Goal: Task Accomplishment & Management: Manage account settings

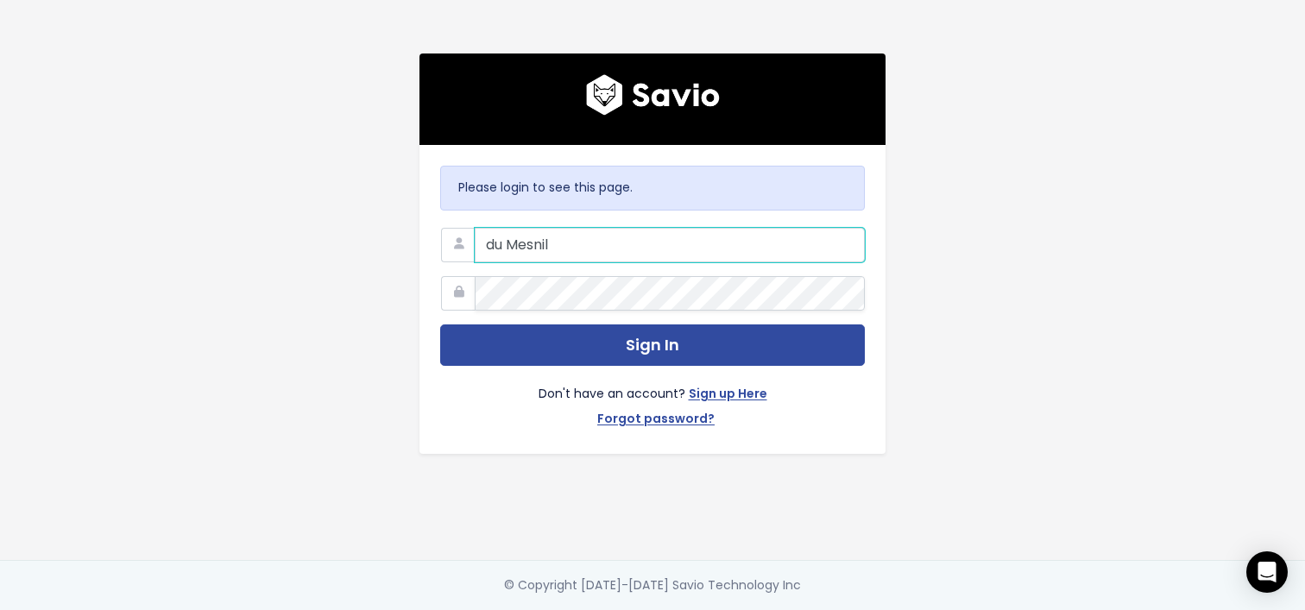
click at [842, 610] on com-1password-button at bounding box center [652, 610] width 1305 height 0
click at [833, 610] on com-1password-button at bounding box center [652, 610] width 1305 height 0
click at [846, 610] on com-1password-button at bounding box center [652, 610] width 1305 height 0
click at [650, 241] on input "du Mesnil" at bounding box center [670, 245] width 390 height 35
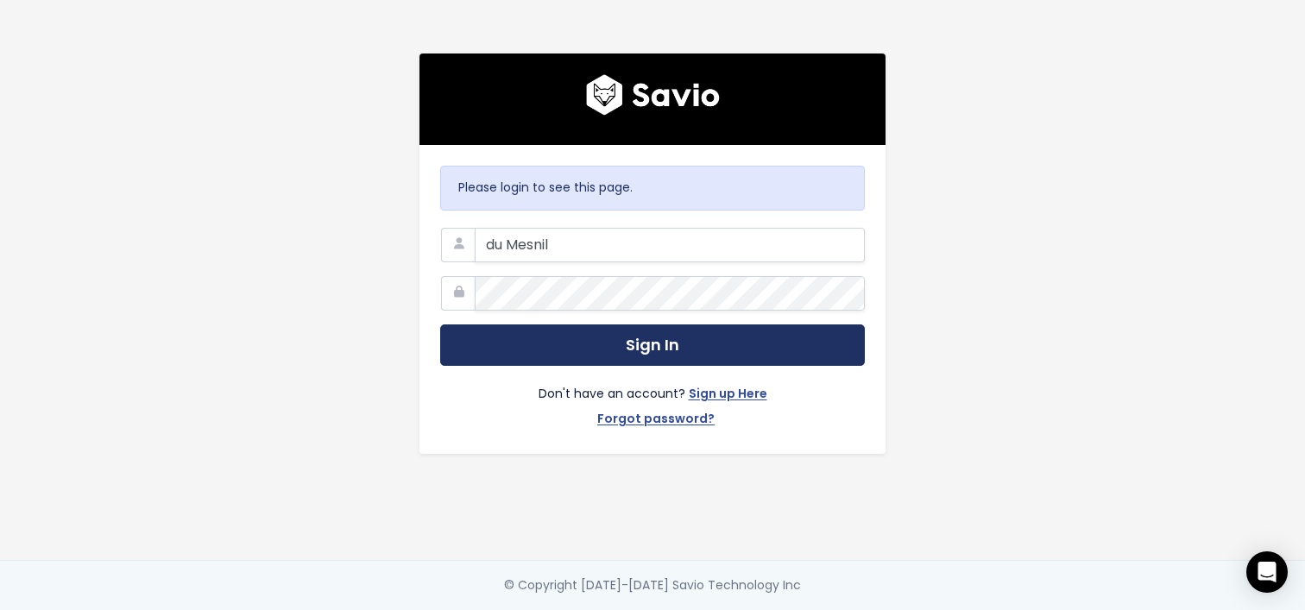
click at [547, 336] on button "Sign In" at bounding box center [652, 346] width 425 height 42
click at [551, 355] on button "Sign In" at bounding box center [652, 346] width 425 height 42
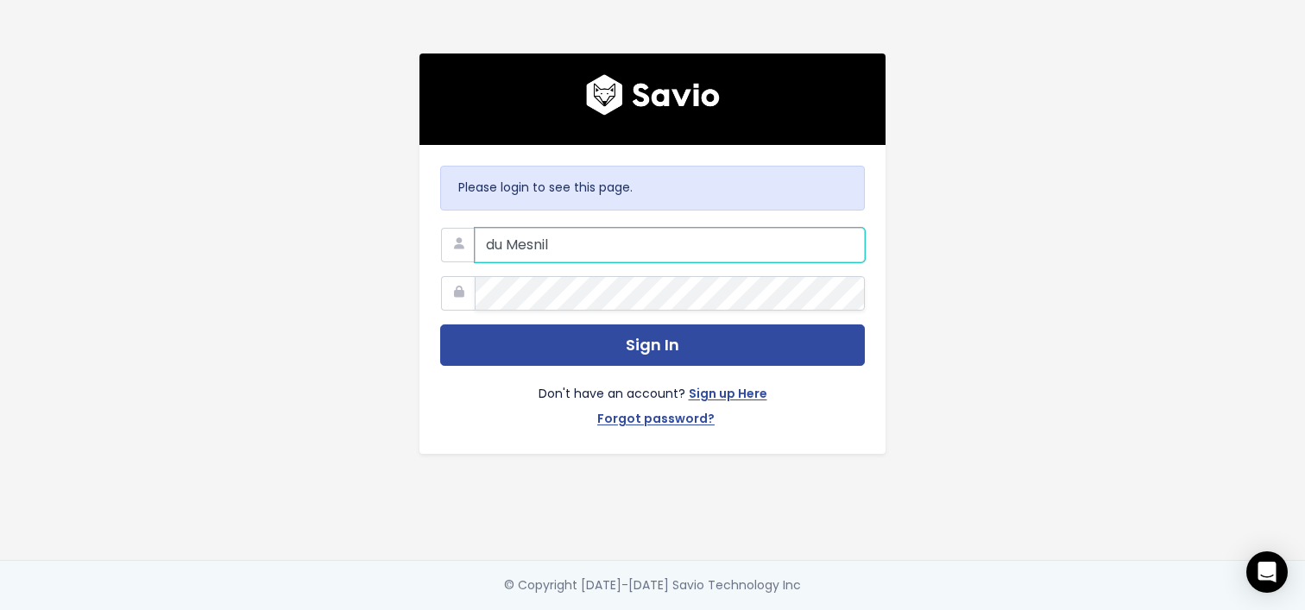
click at [530, 243] on input "du Mesnil" at bounding box center [670, 245] width 390 height 35
click at [669, 246] on input "marie.du.mesnil@gmail.com" at bounding box center [670, 245] width 390 height 35
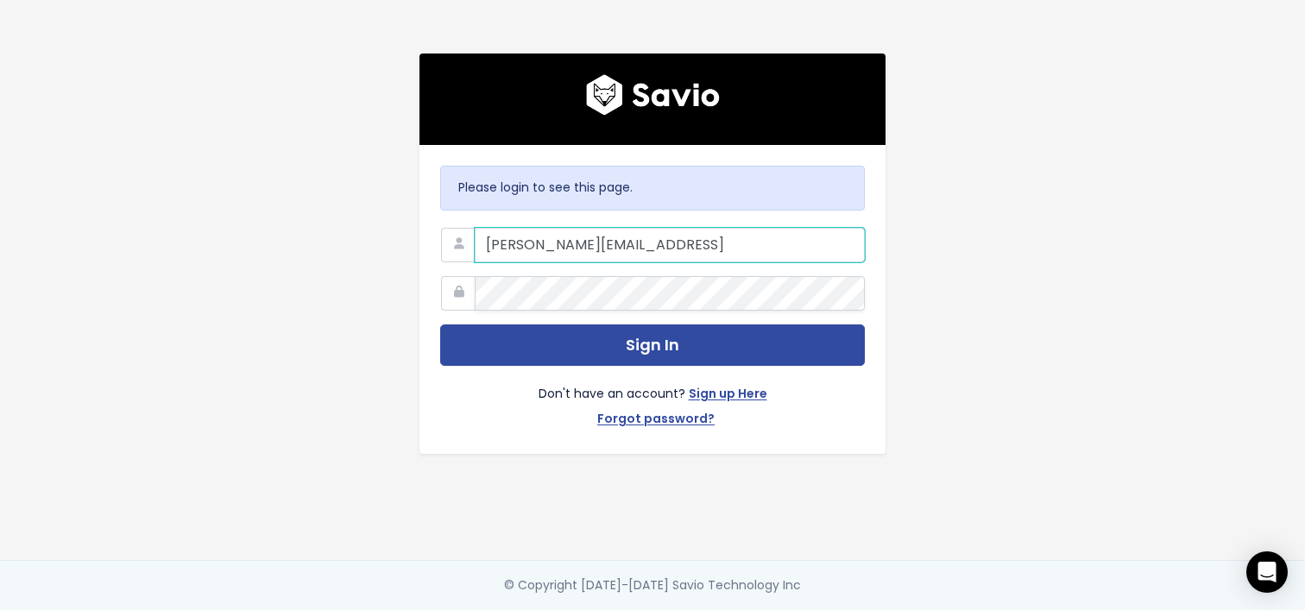
type input "marie.du.mesnil@zowie.ai"
click at [440, 325] on button "Sign In" at bounding box center [652, 346] width 425 height 42
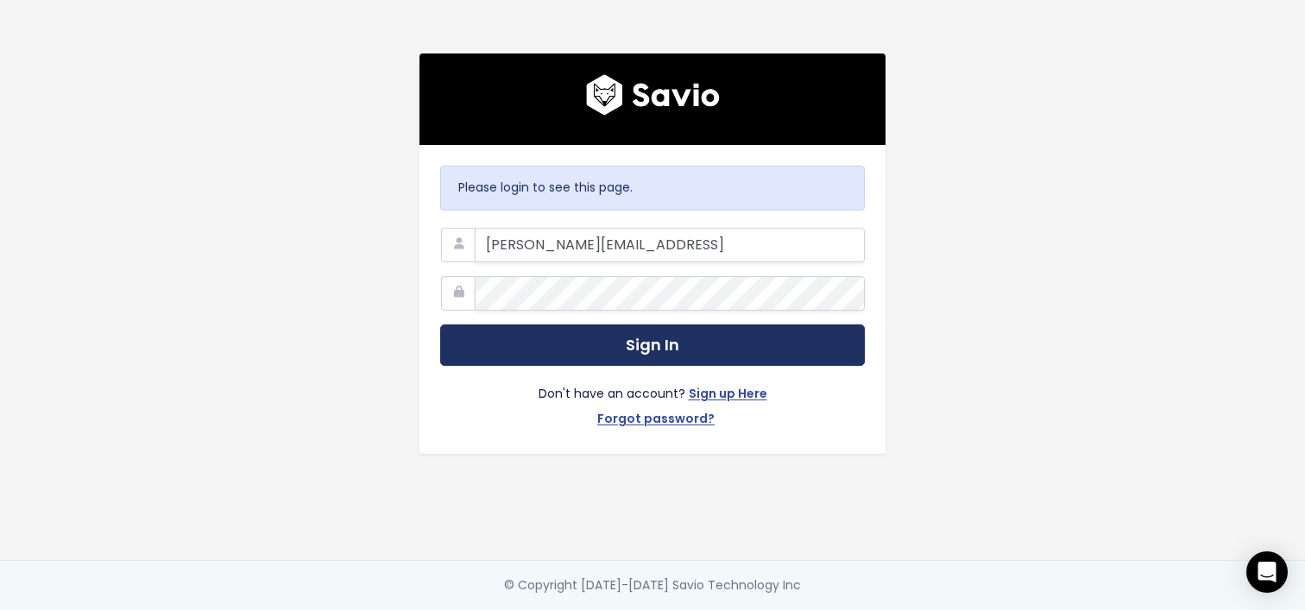
click at [599, 353] on button "Sign In" at bounding box center [652, 346] width 425 height 42
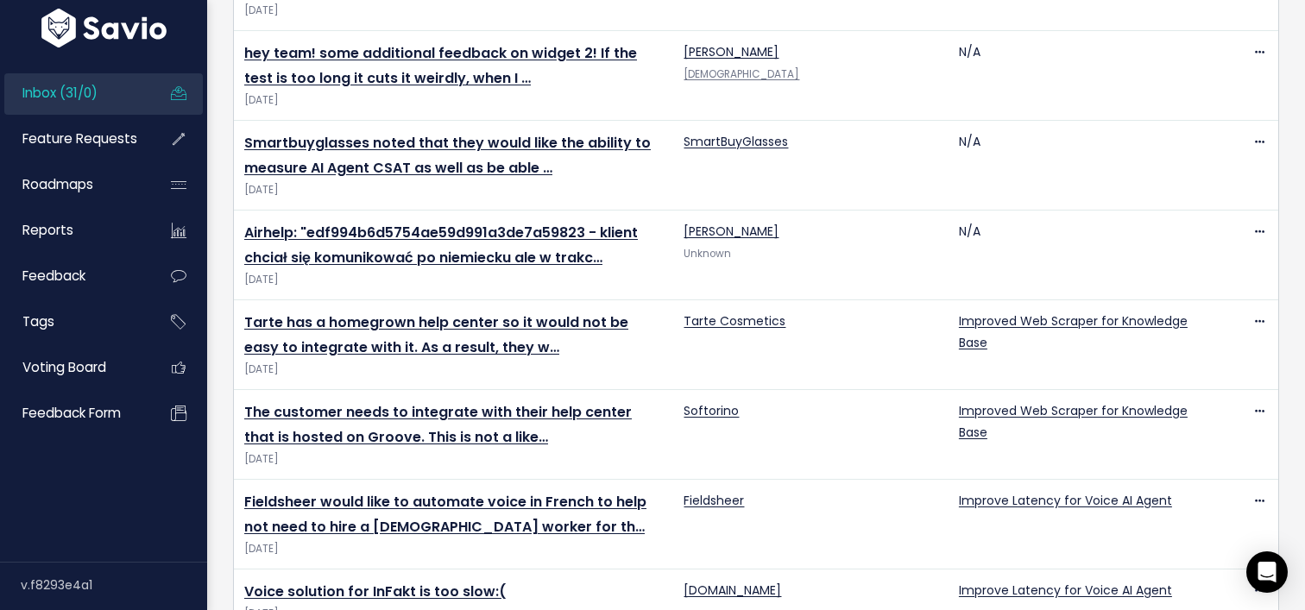
scroll to position [2421, 0]
